Goal: Task Accomplishment & Management: Manage account settings

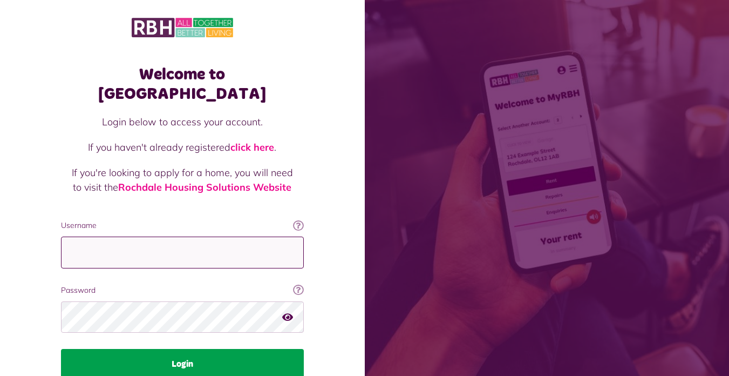
type input "**********"
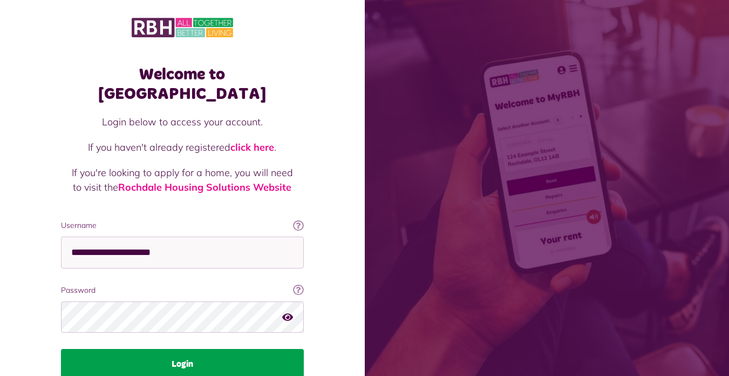
drag, startPoint x: 130, startPoint y: 344, endPoint x: 129, endPoint y: 357, distance: 13.5
click at [131, 349] on button "Login" at bounding box center [182, 364] width 243 height 30
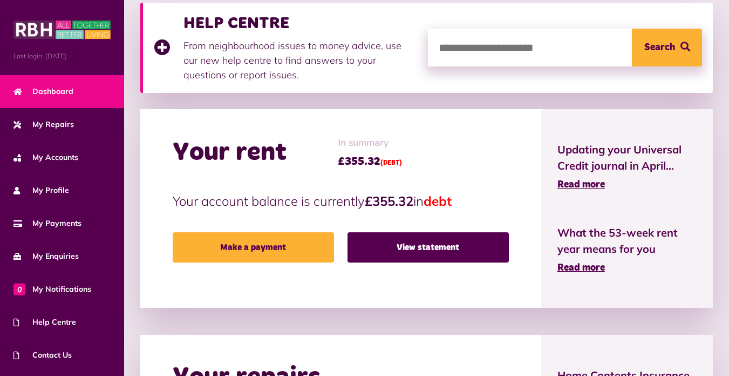
scroll to position [162, 0]
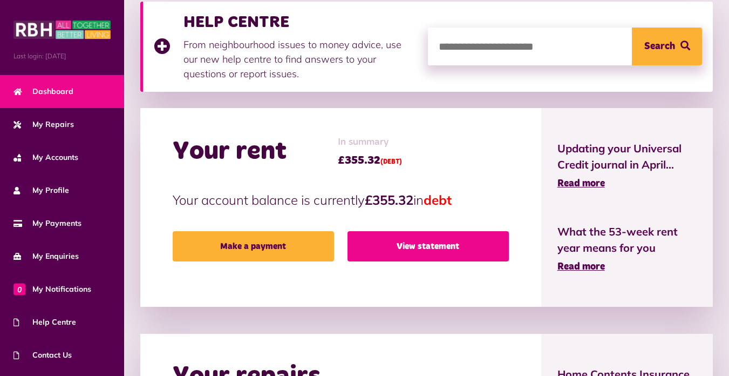
click at [448, 250] on link "View statement" at bounding box center [428, 246] width 161 height 30
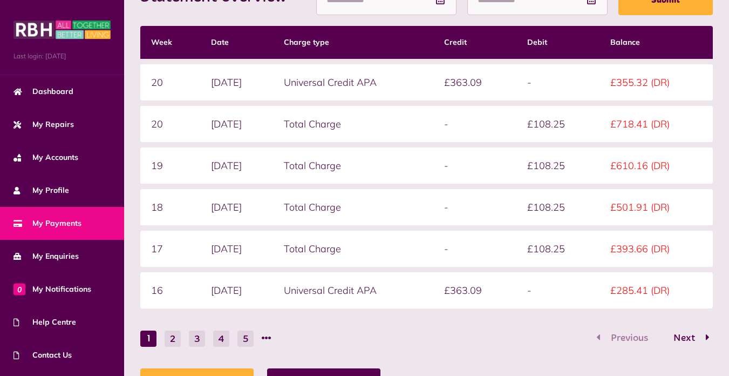
scroll to position [173, 0]
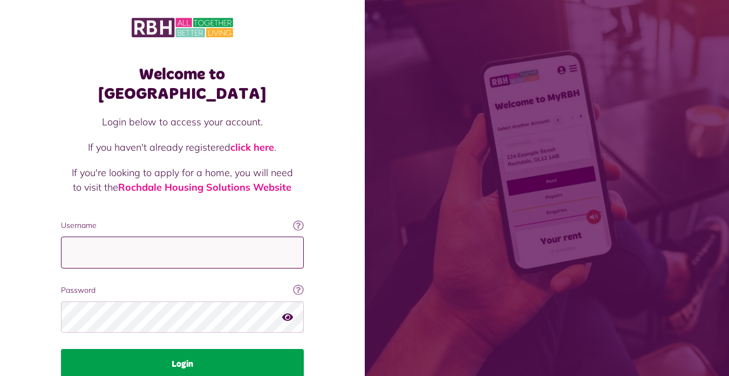
type input "**********"
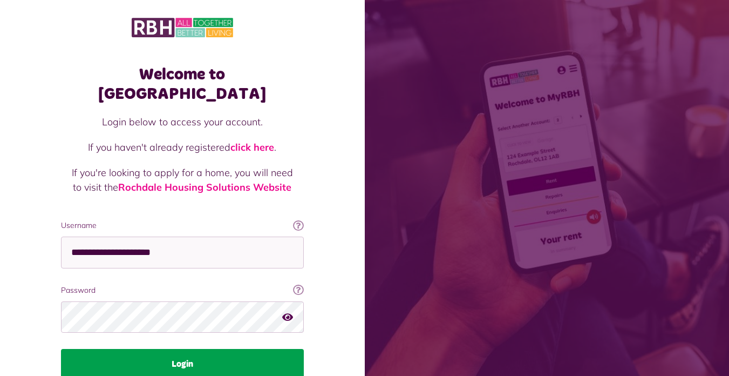
click at [230, 349] on button "Login" at bounding box center [182, 364] width 243 height 30
click at [189, 349] on button "Login" at bounding box center [182, 364] width 243 height 30
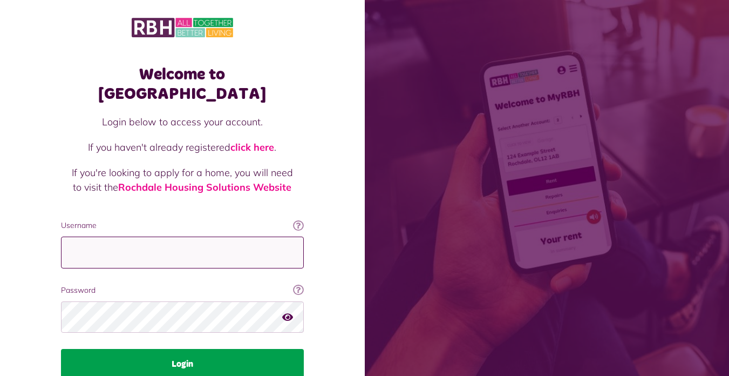
type input "**********"
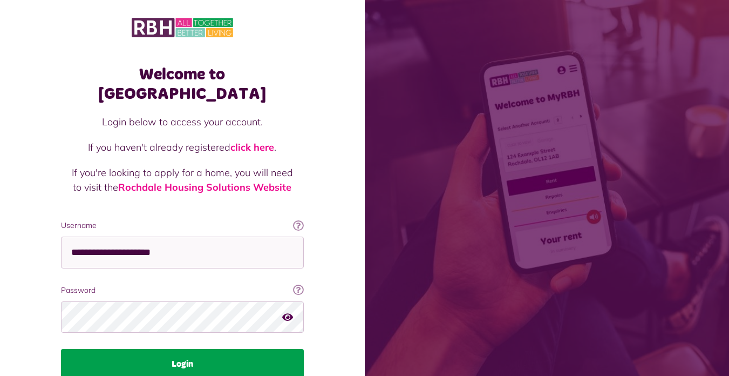
click at [171, 349] on button "Login" at bounding box center [182, 364] width 243 height 30
click at [179, 349] on button "Login" at bounding box center [182, 364] width 243 height 30
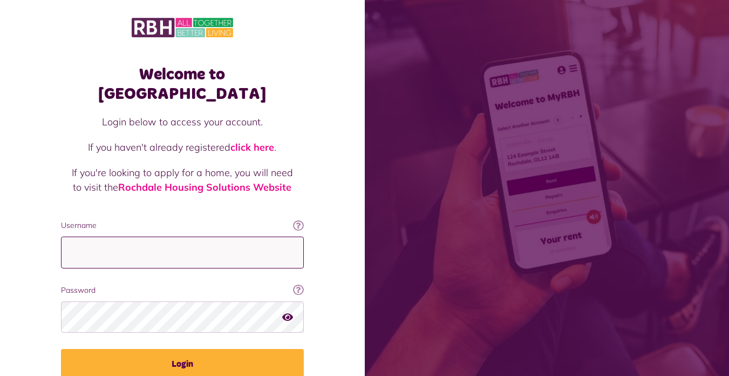
type input "**********"
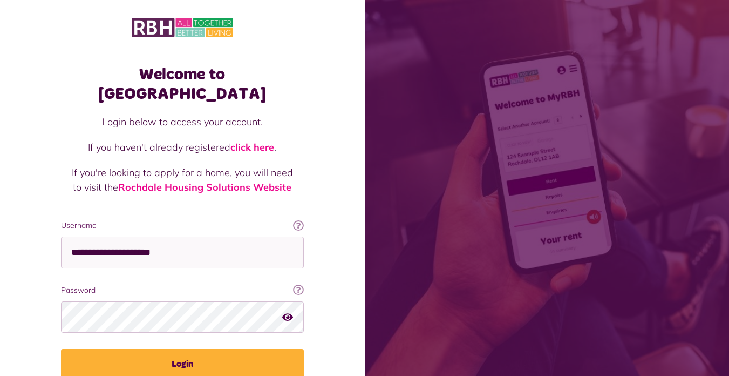
click at [289, 312] on icon "button" at bounding box center [287, 317] width 11 height 10
click at [289, 312] on icon "button" at bounding box center [288, 317] width 12 height 10
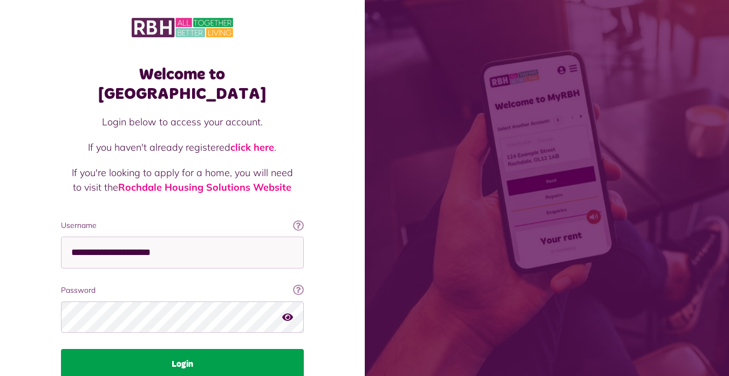
click at [236, 349] on button "Login" at bounding box center [182, 364] width 243 height 30
click at [184, 349] on button "Login" at bounding box center [182, 364] width 243 height 30
click at [183, 349] on button "Login" at bounding box center [182, 364] width 243 height 30
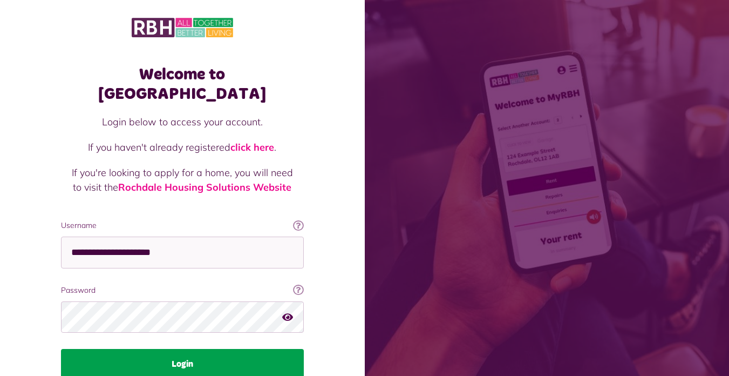
click at [183, 349] on button "Login" at bounding box center [182, 364] width 243 height 30
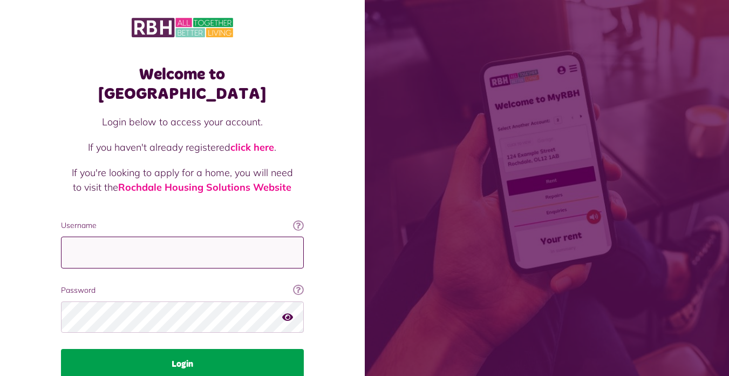
type input "**********"
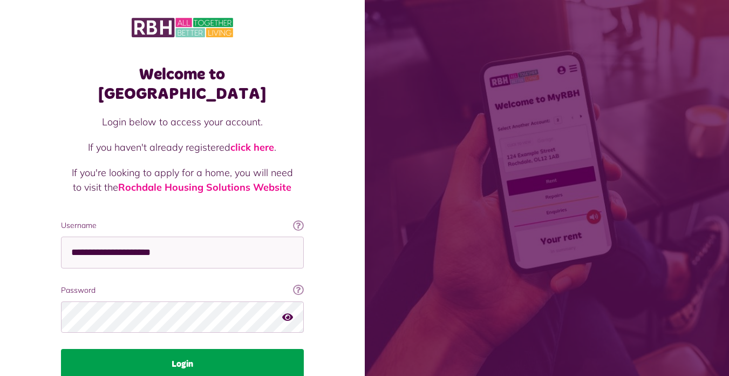
click at [147, 349] on button "Login" at bounding box center [182, 364] width 243 height 30
click at [171, 349] on button "Login" at bounding box center [182, 364] width 243 height 30
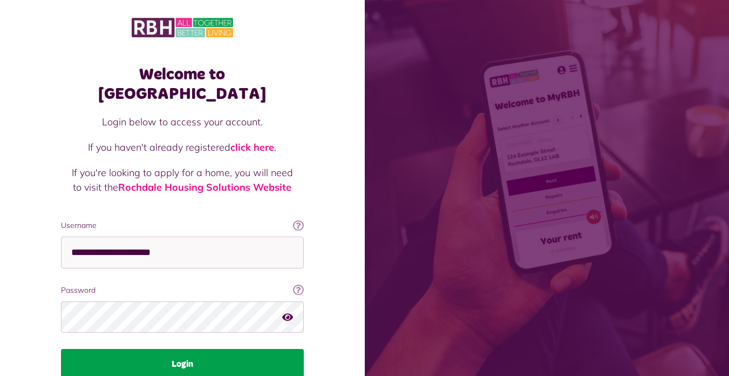
click at [182, 349] on button "Login" at bounding box center [182, 364] width 243 height 30
click at [181, 349] on button "Login" at bounding box center [182, 364] width 243 height 30
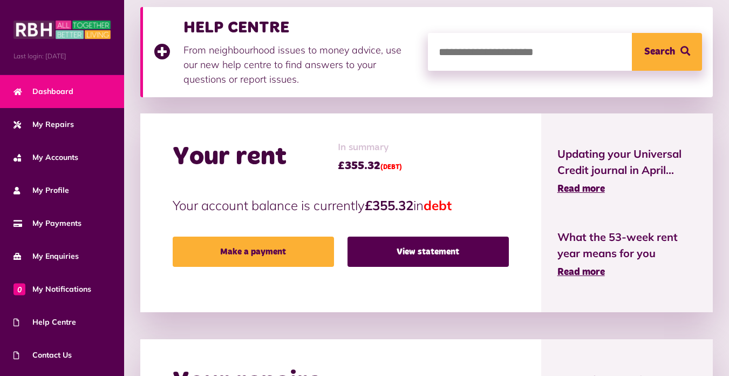
scroll to position [162, 0]
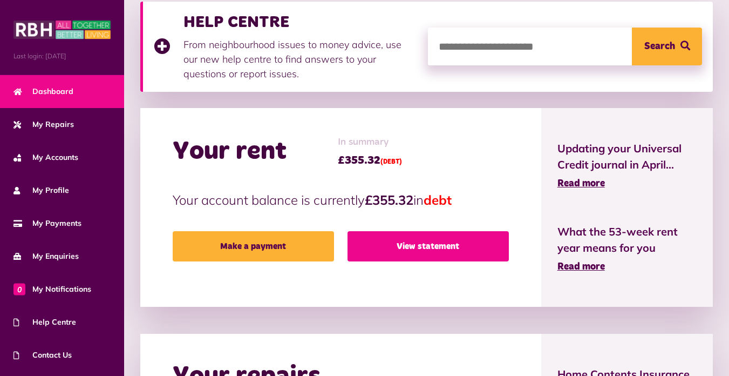
click at [403, 239] on link "View statement" at bounding box center [428, 246] width 161 height 30
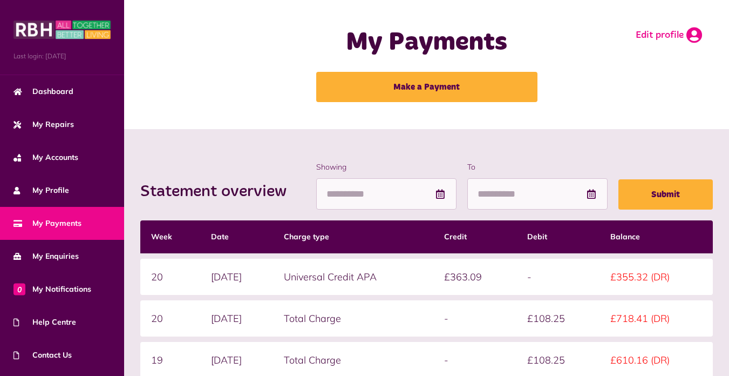
click at [692, 30] on icon at bounding box center [695, 35] width 16 height 16
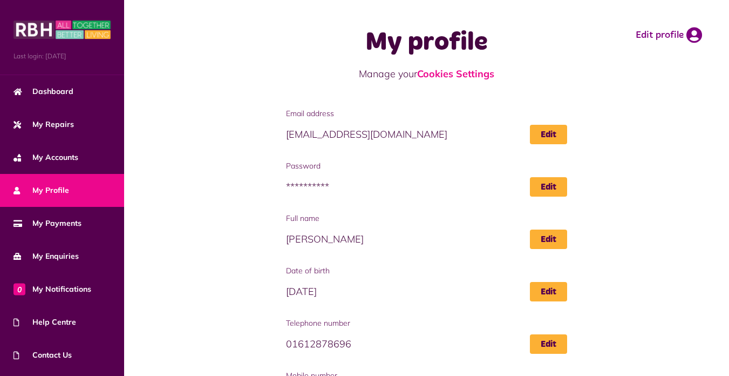
drag, startPoint x: 0, startPoint y: 0, endPoint x: 219, endPoint y: 156, distance: 269.0
click at [219, 156] on div "**********" at bounding box center [427, 306] width 584 height 397
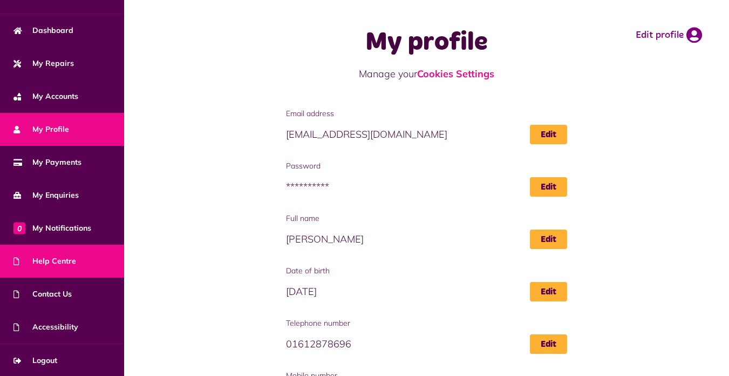
scroll to position [140, 0]
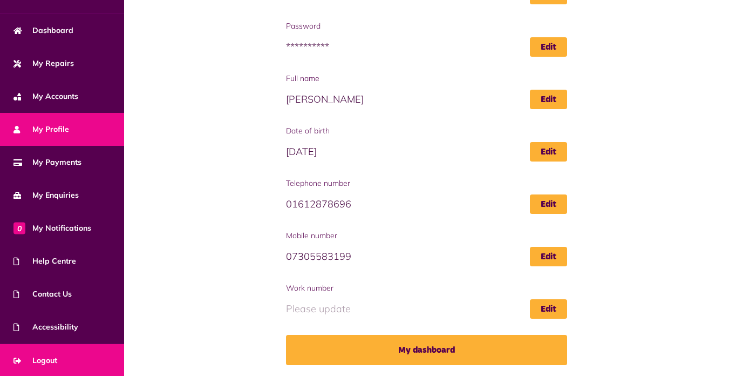
click at [43, 356] on span "Logout" at bounding box center [35, 360] width 44 height 11
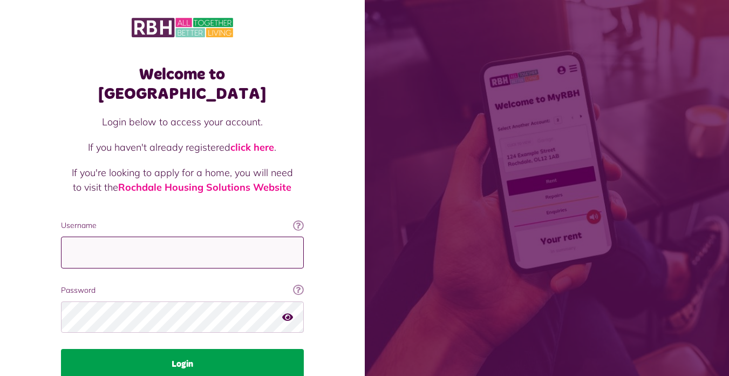
type input "**********"
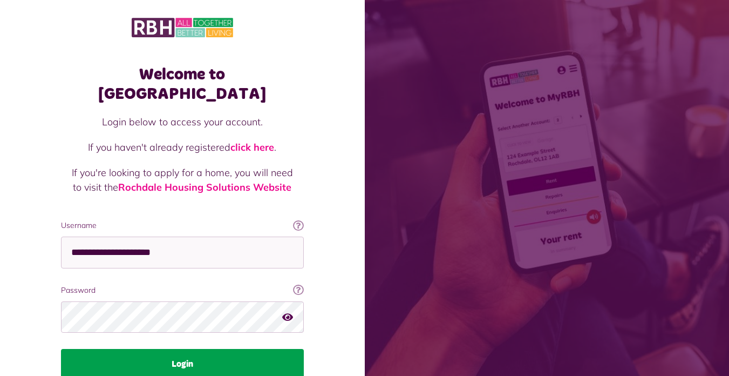
click at [177, 349] on button "Login" at bounding box center [182, 364] width 243 height 30
click at [182, 349] on button "Login" at bounding box center [182, 364] width 243 height 30
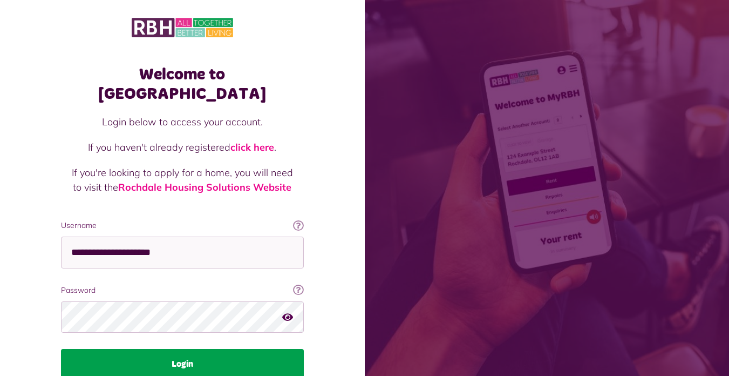
click at [182, 349] on button "Login" at bounding box center [182, 364] width 243 height 30
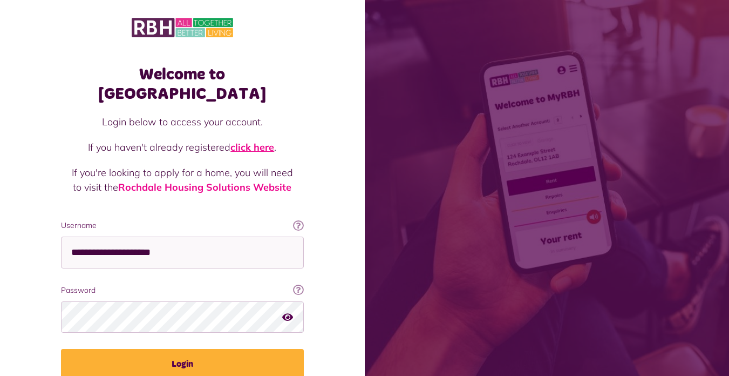
click at [248, 141] on link "click here" at bounding box center [253, 147] width 44 height 12
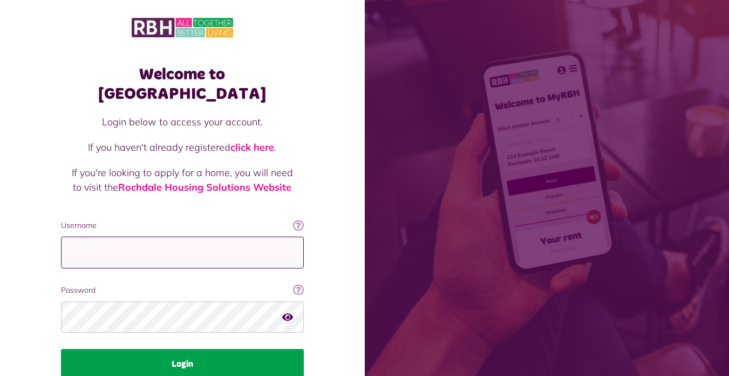
type input "**********"
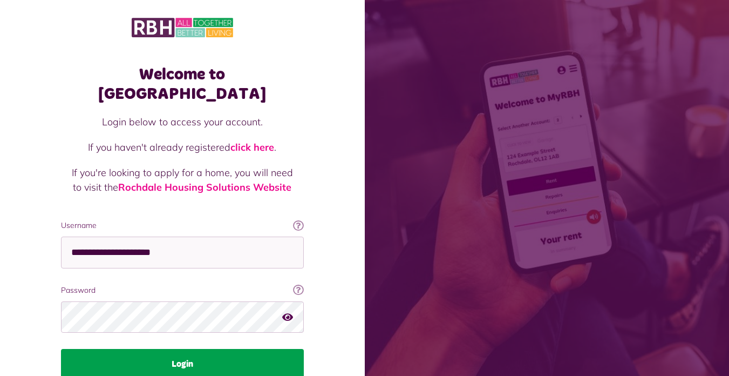
click at [184, 349] on button "Login" at bounding box center [182, 364] width 243 height 30
click at [188, 349] on button "Login" at bounding box center [182, 364] width 243 height 30
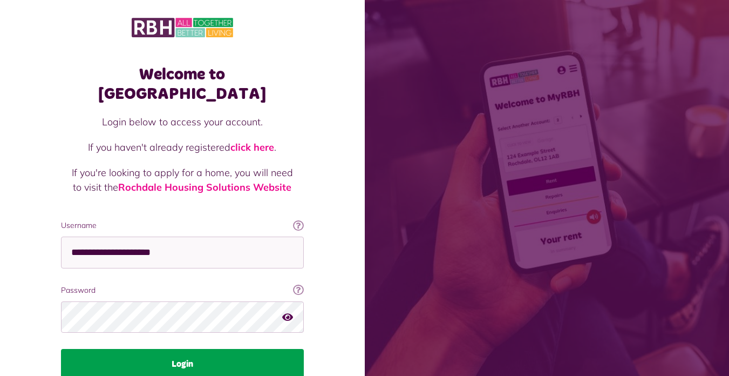
click at [188, 349] on button "Login" at bounding box center [182, 364] width 243 height 30
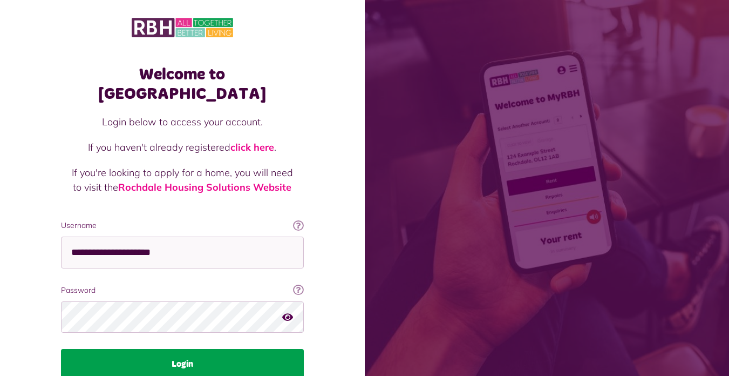
click at [188, 349] on button "Login" at bounding box center [182, 364] width 243 height 30
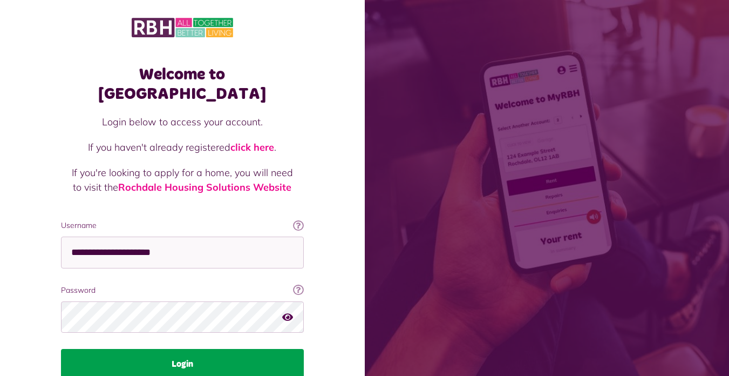
click at [188, 349] on button "Login" at bounding box center [182, 364] width 243 height 30
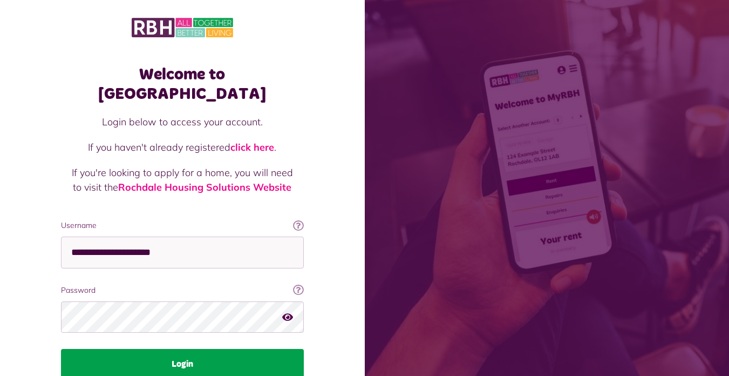
click at [188, 349] on button "Login" at bounding box center [182, 364] width 243 height 30
